Goal: Find specific page/section: Find specific page/section

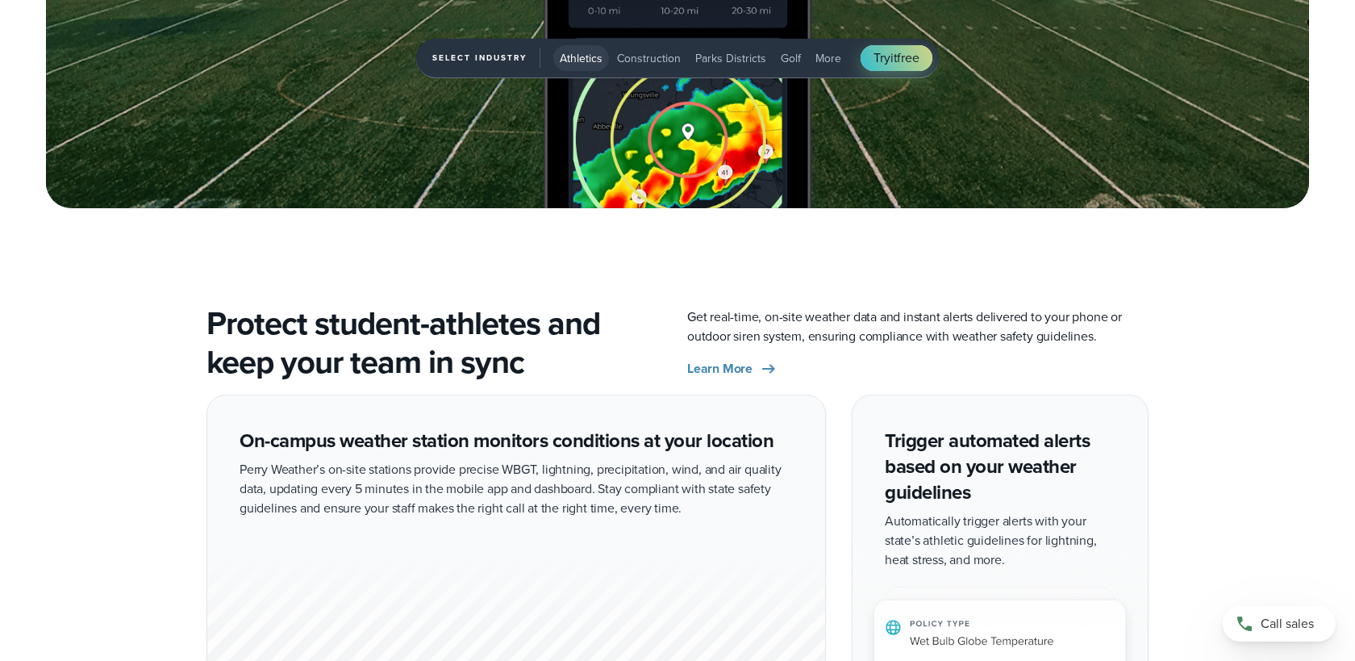
scroll to position [5590, 0]
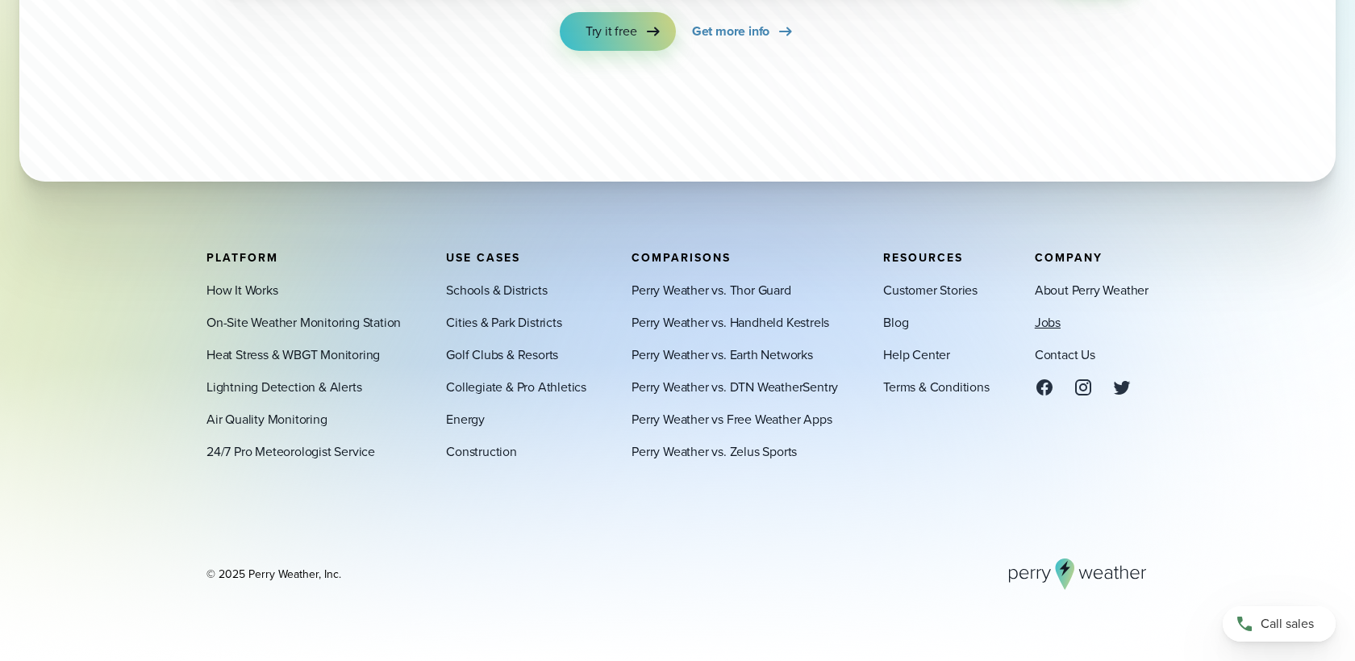
click at [1049, 322] on link "Jobs" at bounding box center [1048, 321] width 26 height 19
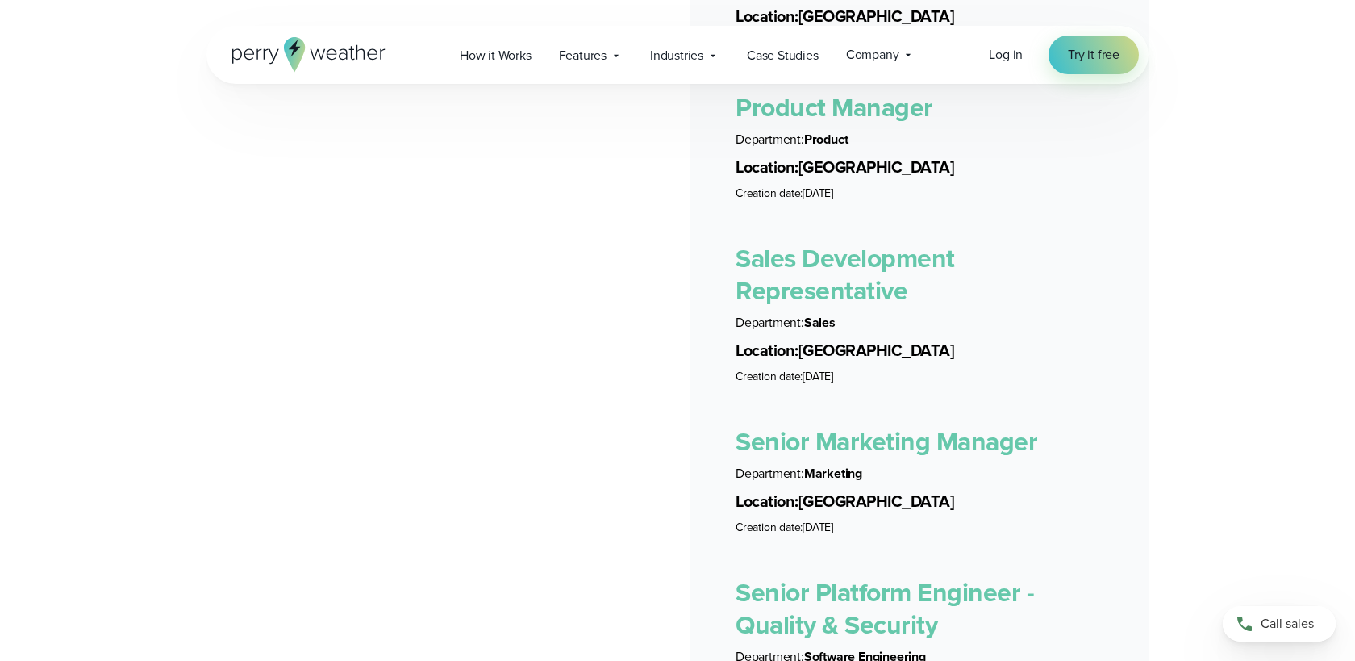
scroll to position [3343, 0]
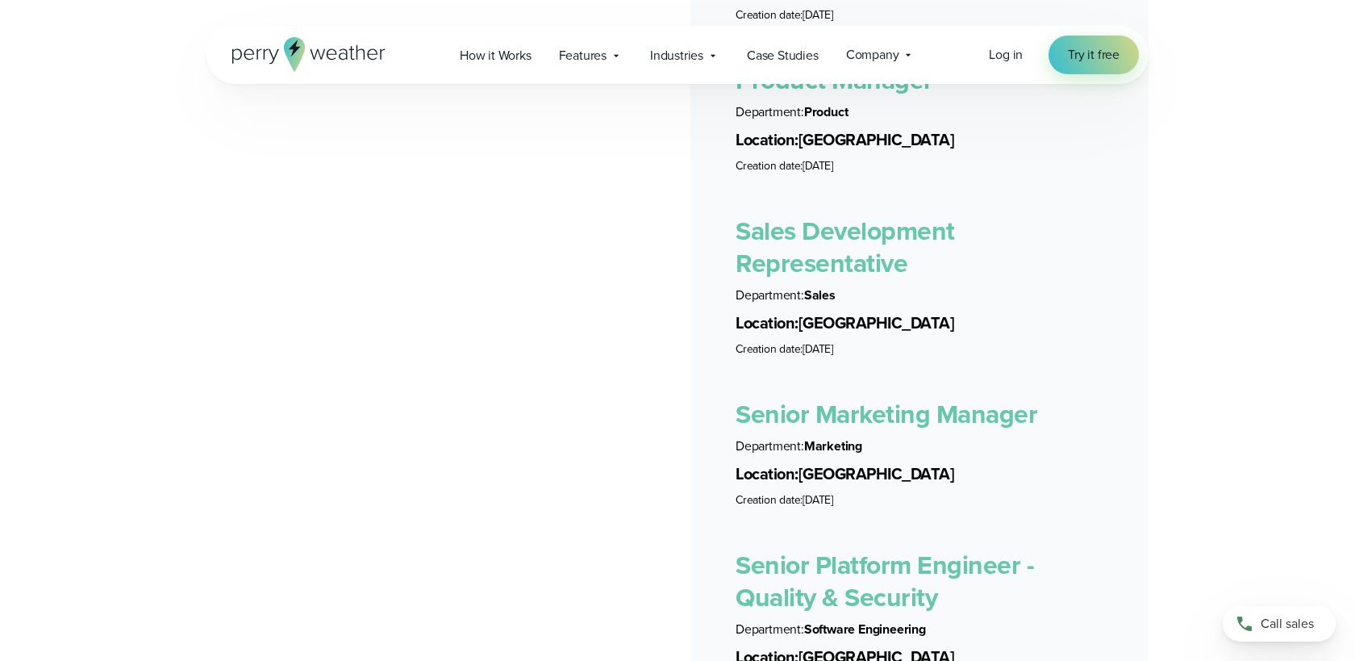
click at [980, 395] on link "Senior Marketing Manager" at bounding box center [887, 414] width 302 height 39
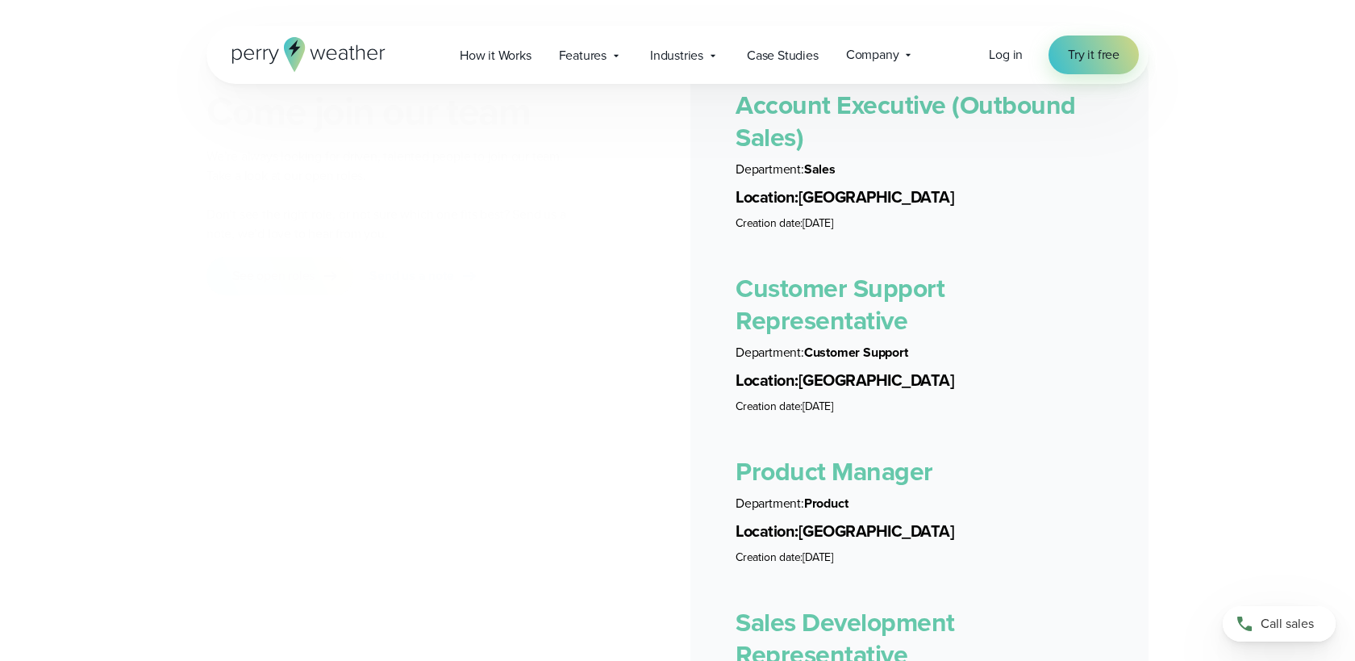
scroll to position [3311, 0]
